Goal: Transaction & Acquisition: Download file/media

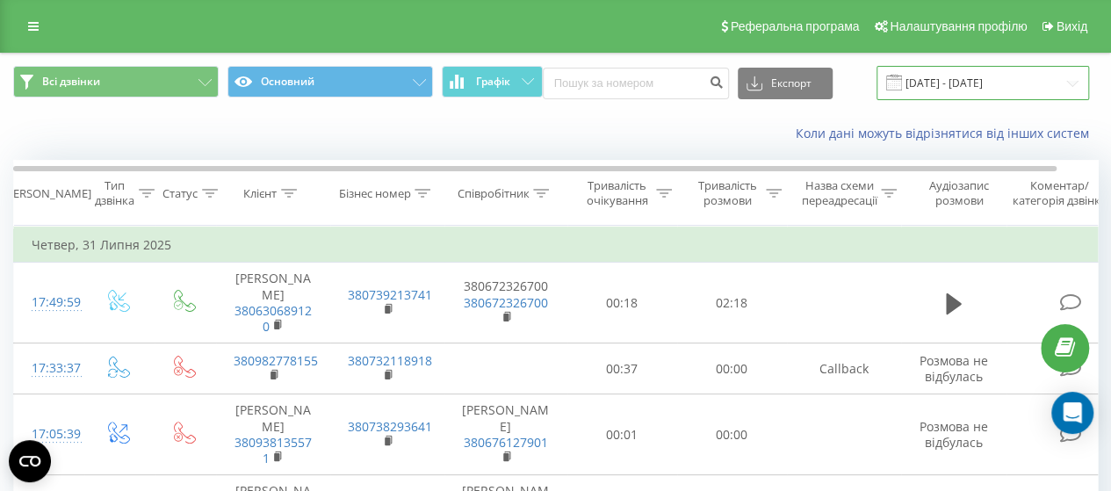
click at [918, 81] on input "[DATE] - [DATE]" at bounding box center [982, 83] width 212 height 34
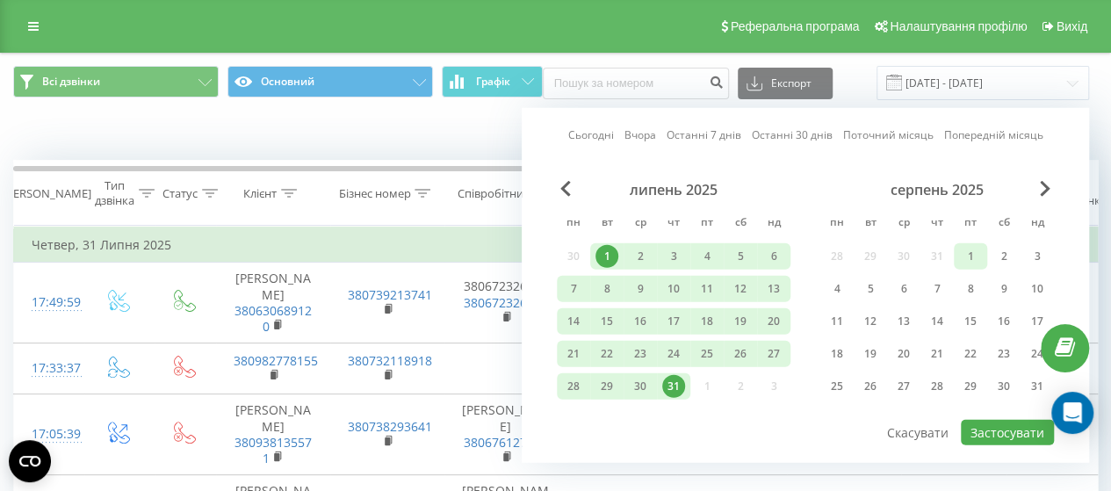
click at [967, 253] on div "1" at bounding box center [970, 256] width 23 height 23
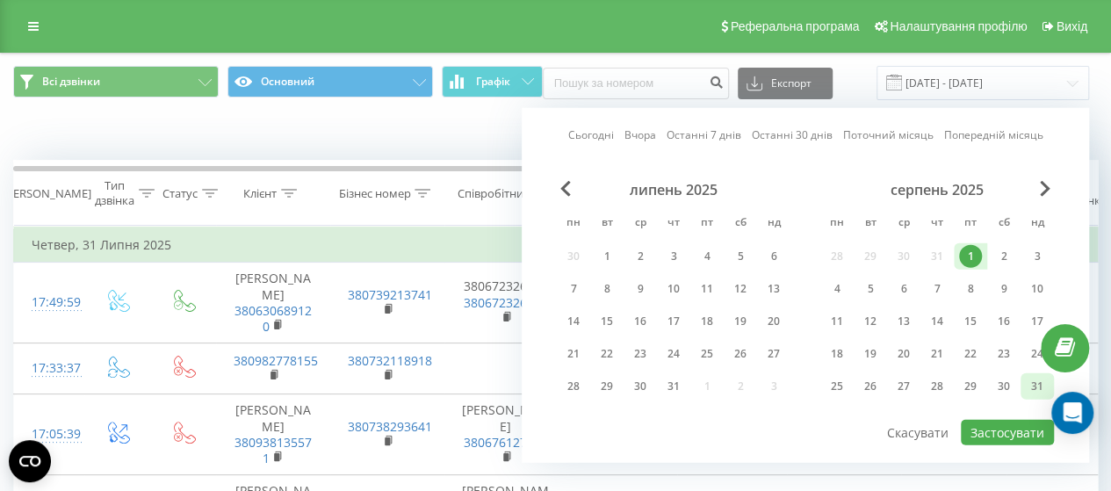
click at [1034, 387] on div "31" at bounding box center [1036, 386] width 23 height 23
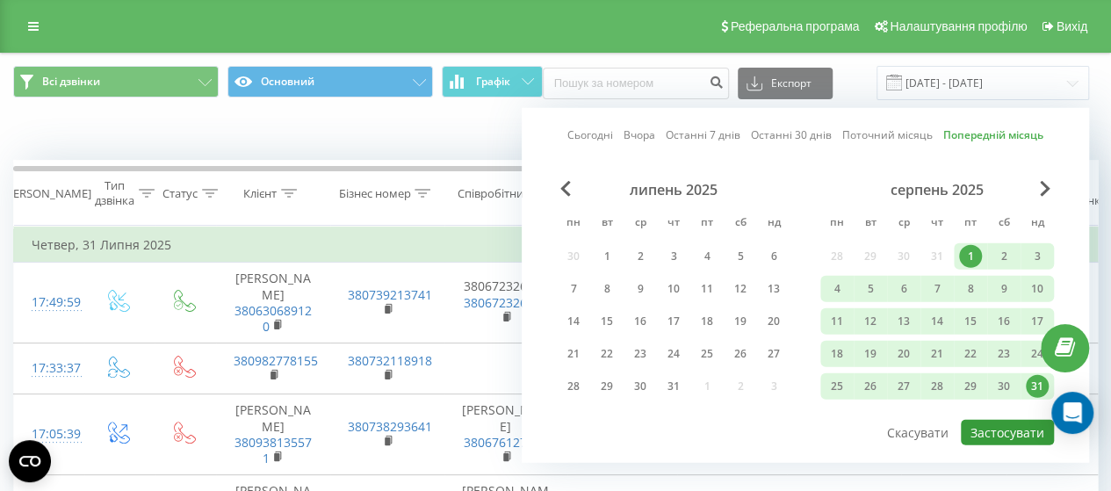
click at [1004, 429] on button "Застосувати" at bounding box center [1006, 432] width 93 height 25
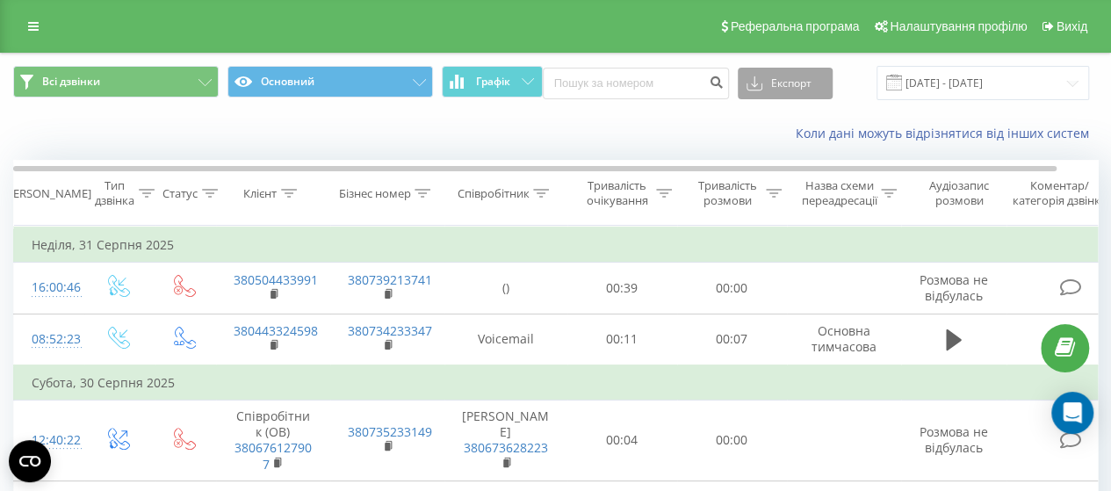
click at [786, 85] on button "Експорт" at bounding box center [784, 84] width 95 height 32
click at [759, 171] on span ".xlsx" at bounding box center [764, 178] width 25 height 17
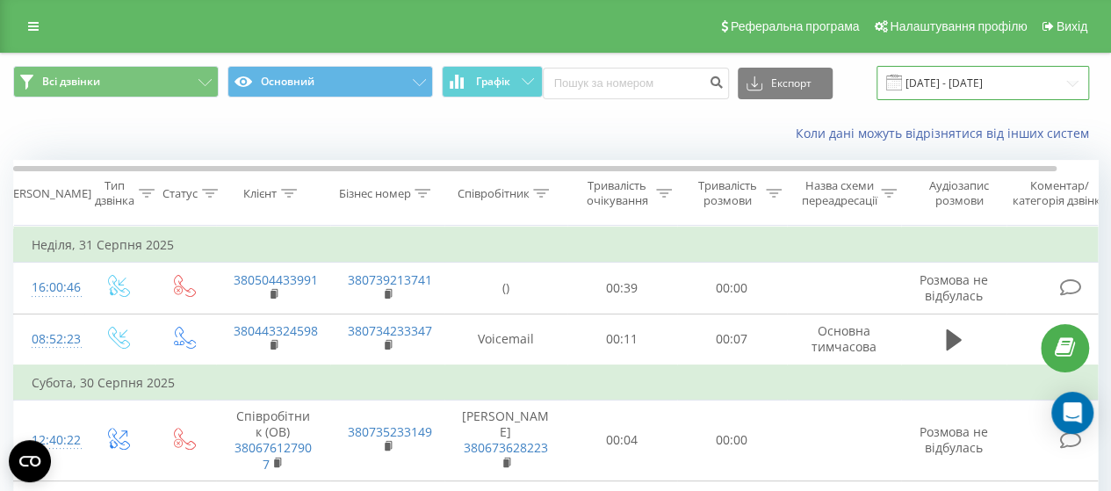
click at [930, 81] on input "[DATE] - [DATE]" at bounding box center [982, 83] width 212 height 34
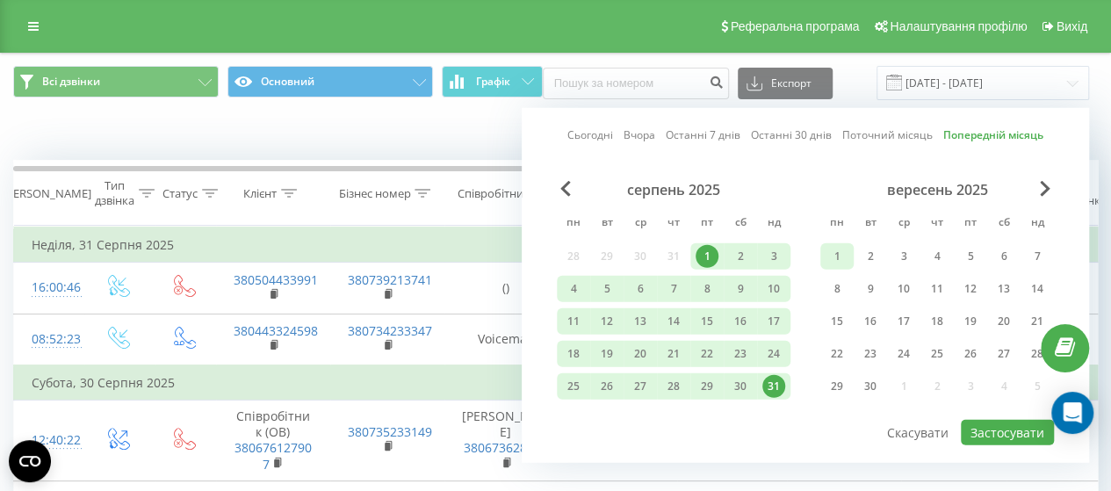
click at [835, 254] on div "1" at bounding box center [836, 256] width 23 height 23
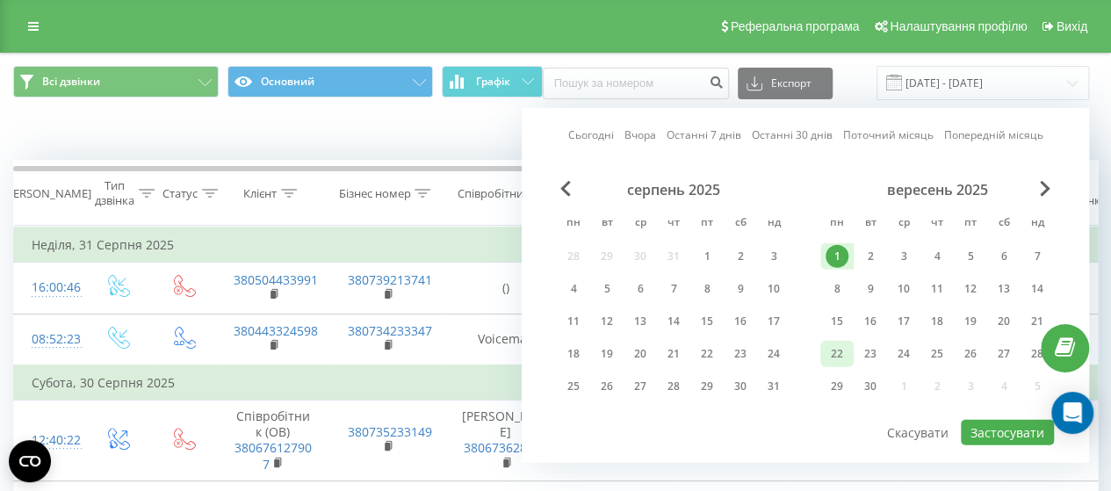
click at [839, 349] on div "22" at bounding box center [836, 353] width 23 height 23
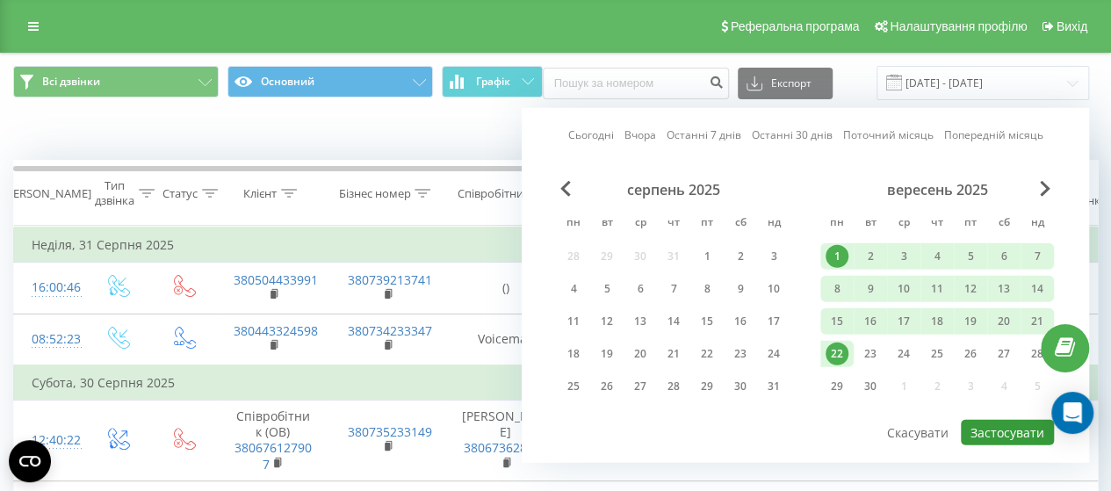
click at [998, 431] on button "Застосувати" at bounding box center [1006, 432] width 93 height 25
type input "[DATE] - [DATE]"
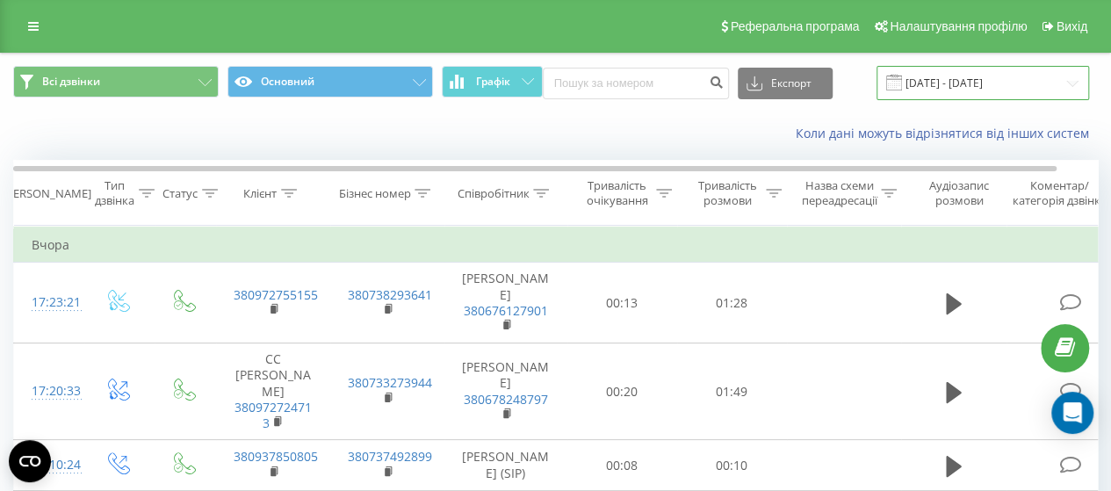
click at [924, 86] on input "[DATE] - [DATE]" at bounding box center [982, 83] width 212 height 34
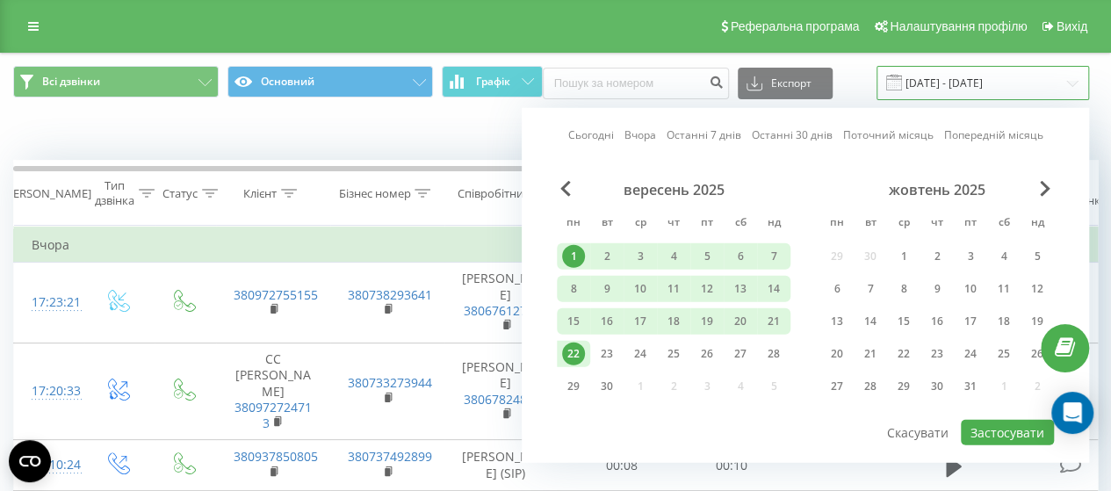
click at [924, 86] on input "[DATE] - [DATE]" at bounding box center [982, 83] width 212 height 34
drag, startPoint x: 412, startPoint y: 145, endPoint x: 440, endPoint y: 143, distance: 28.1
click at [412, 145] on div "Коли дані можуть відрізнятися вiд інших систем" at bounding box center [555, 133] width 1109 height 42
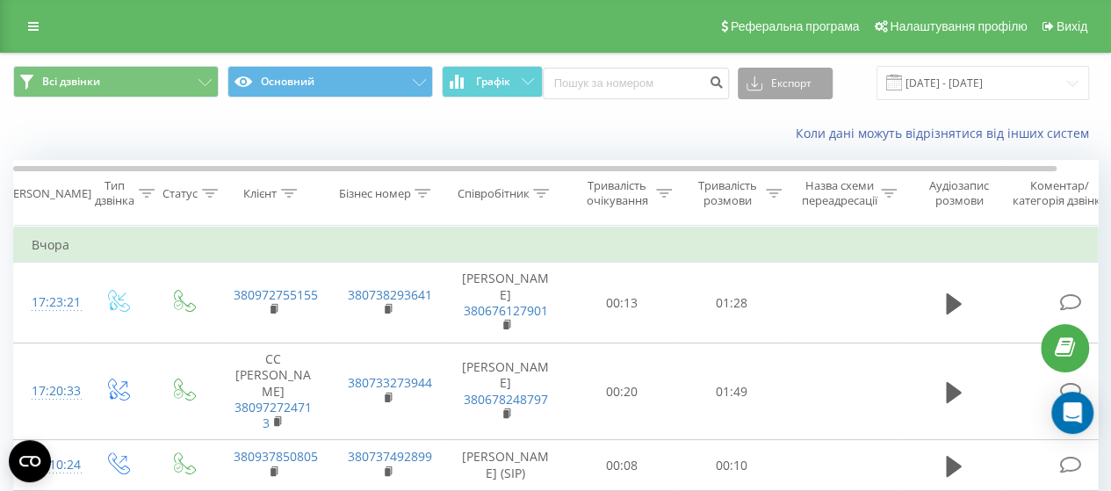
click at [783, 81] on button "Експорт" at bounding box center [784, 84] width 95 height 32
click at [773, 179] on span ".xlsx" at bounding box center [764, 178] width 25 height 17
